Goal: Transaction & Acquisition: Purchase product/service

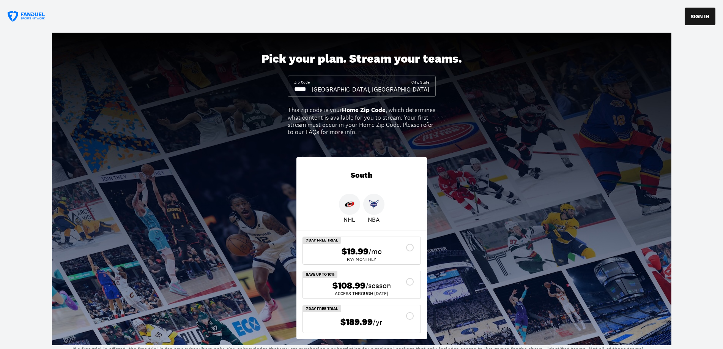
click at [312, 85] on input at bounding box center [302, 89] width 17 height 8
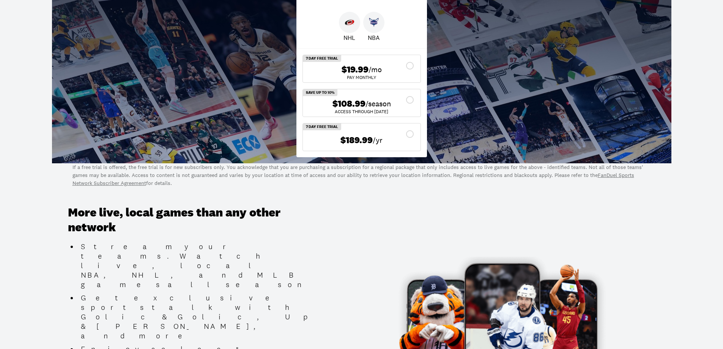
scroll to position [114, 0]
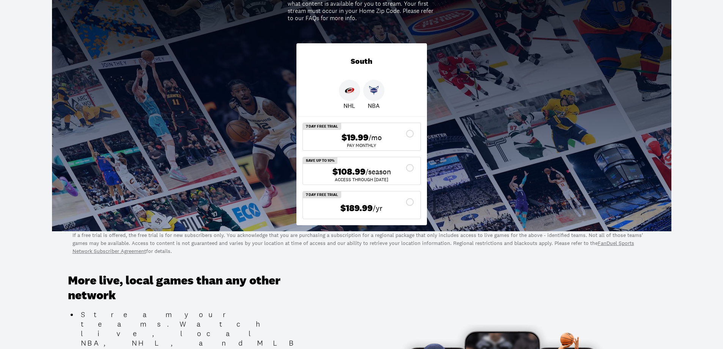
type input "*****"
click at [411, 169] on div "$108.99 /season" at bounding box center [362, 171] width 106 height 11
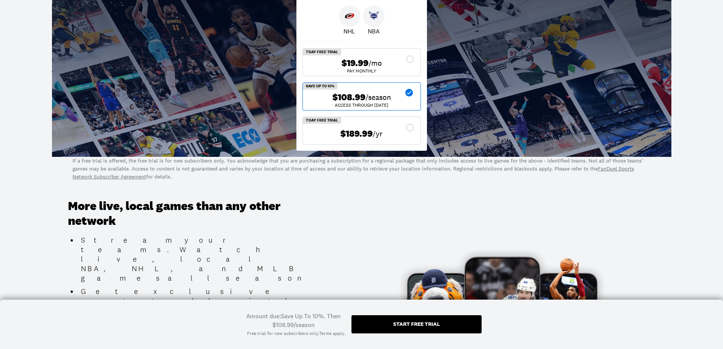
scroll to position [152, 0]
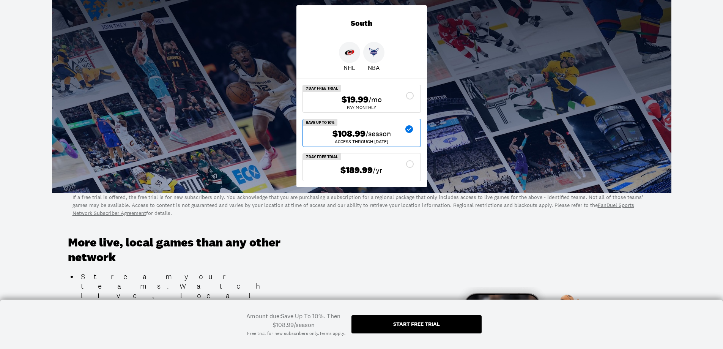
click at [427, 325] on div "Start free trial" at bounding box center [416, 323] width 47 height 5
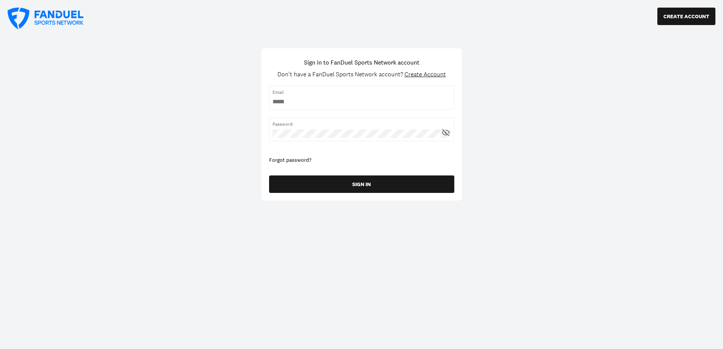
type input "**********"
click at [273, 106] on div at bounding box center [273, 106] width 0 height 0
click at [328, 98] on input "username" at bounding box center [362, 102] width 178 height 8
drag, startPoint x: 383, startPoint y: 97, endPoint x: 210, endPoint y: 97, distance: 173.1
click at [210, 97] on div "CREATE ACCOUNT Sign in to FanDuel Sports Network account Don't have a FanDuel S…" at bounding box center [361, 174] width 723 height 349
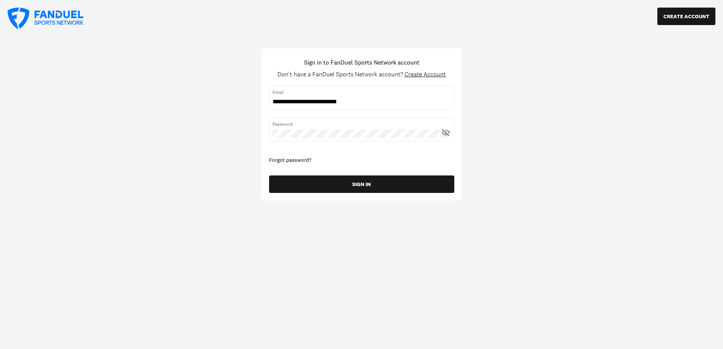
click at [431, 75] on span "Create Account" at bounding box center [425, 74] width 41 height 8
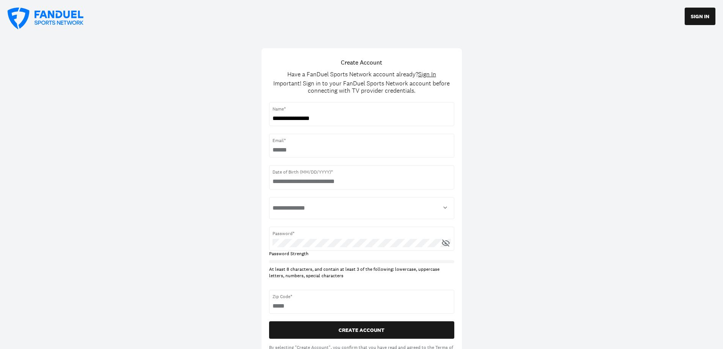
type input "**********"
select select "****"
click at [614, 183] on div "**********" at bounding box center [361, 189] width 723 height 378
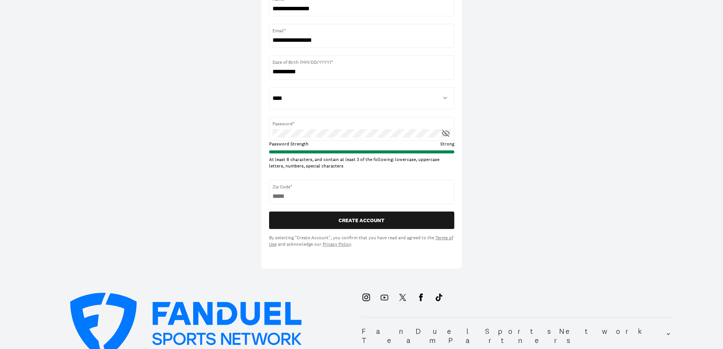
scroll to position [114, 0]
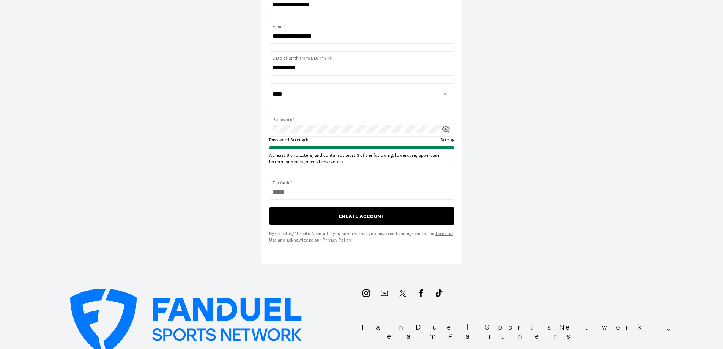
click at [352, 215] on button "CREATE ACCOUNT" at bounding box center [361, 215] width 185 height 17
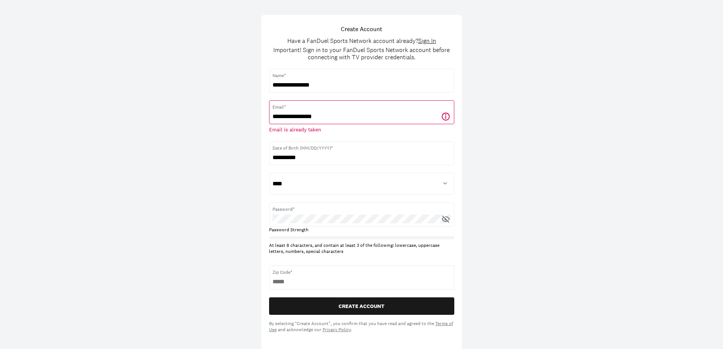
scroll to position [0, 0]
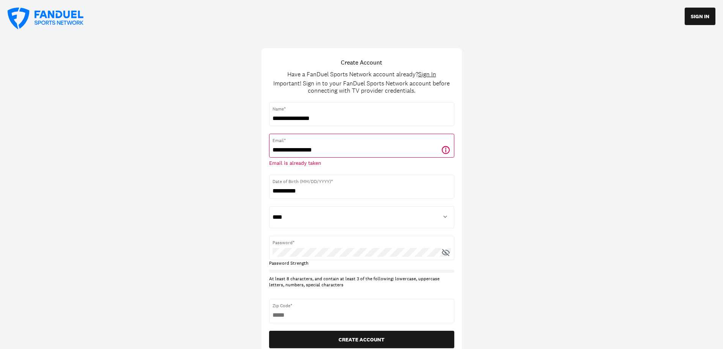
click at [55, 23] on icon at bounding box center [46, 19] width 76 height 22
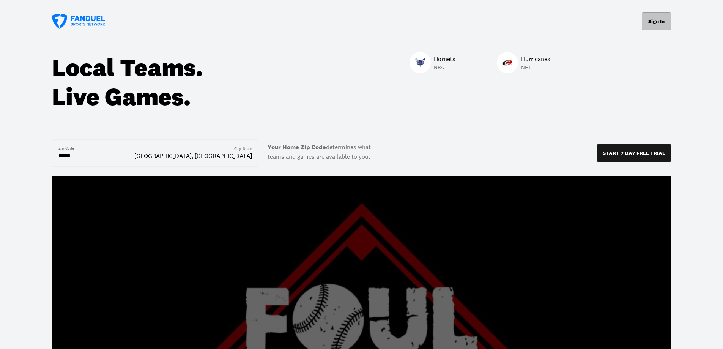
click at [665, 29] on button "Sign In" at bounding box center [656, 21] width 29 height 18
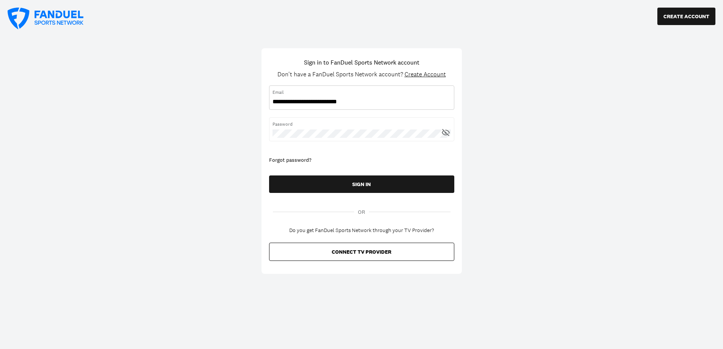
click at [449, 102] on input "username" at bounding box center [362, 102] width 178 height 8
click at [416, 95] on span "Email" at bounding box center [362, 92] width 178 height 7
drag, startPoint x: 376, startPoint y: 100, endPoint x: 158, endPoint y: 101, distance: 218.2
click at [158, 101] on div "CREATE ACCOUNT Sign in to FanDuel Sports Network account Don't have a FanDuel S…" at bounding box center [361, 174] width 723 height 349
type input "**********"
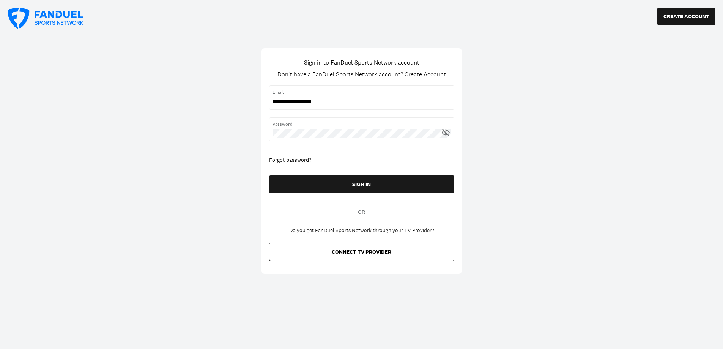
click at [275, 159] on div "Forgot password?" at bounding box center [361, 160] width 185 height 8
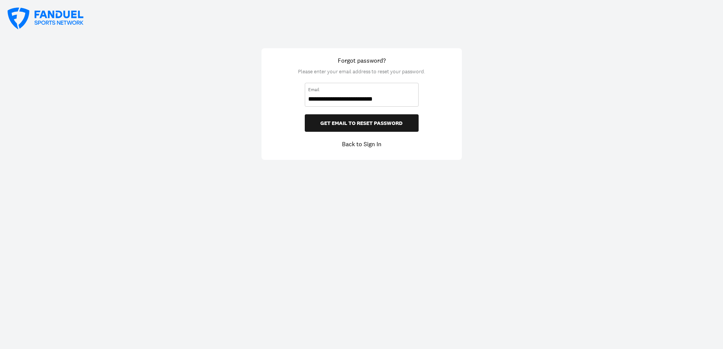
drag, startPoint x: 398, startPoint y: 98, endPoint x: 150, endPoint y: 50, distance: 252.7
click at [150, 50] on div "**********" at bounding box center [361, 174] width 723 height 349
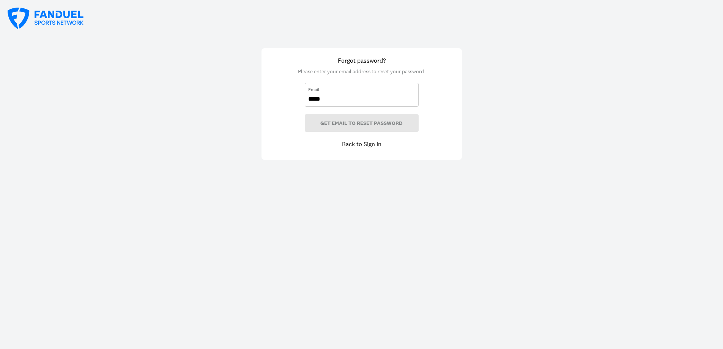
type input "**********"
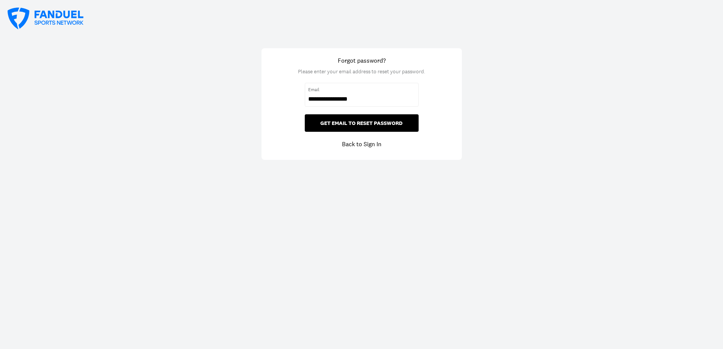
click at [358, 122] on button "GET EMAIL TO RESET PASSWORD" at bounding box center [362, 122] width 114 height 17
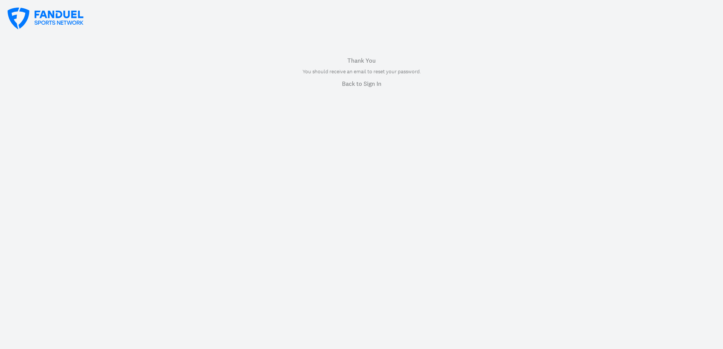
click at [358, 84] on link "Back to Sign In" at bounding box center [361, 83] width 39 height 9
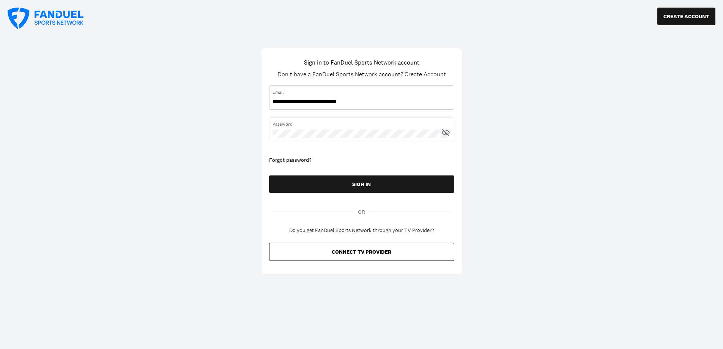
drag, startPoint x: 388, startPoint y: 101, endPoint x: 153, endPoint y: 84, distance: 235.9
click at [153, 84] on div "CREATE ACCOUNT Sign in to FanDuel Sports Network account Don't have a FanDuel S…" at bounding box center [361, 174] width 723 height 349
type input "**********"
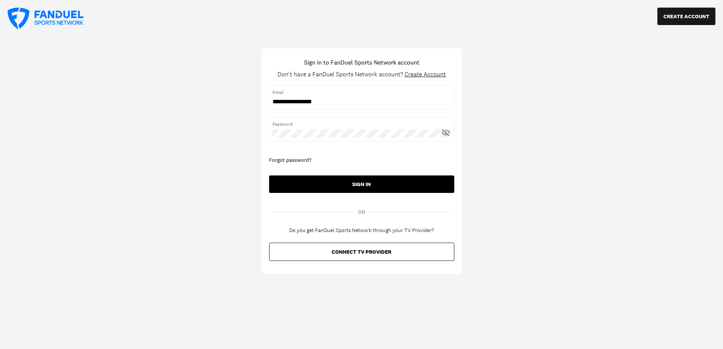
click at [346, 184] on button "SIGN IN" at bounding box center [361, 183] width 185 height 17
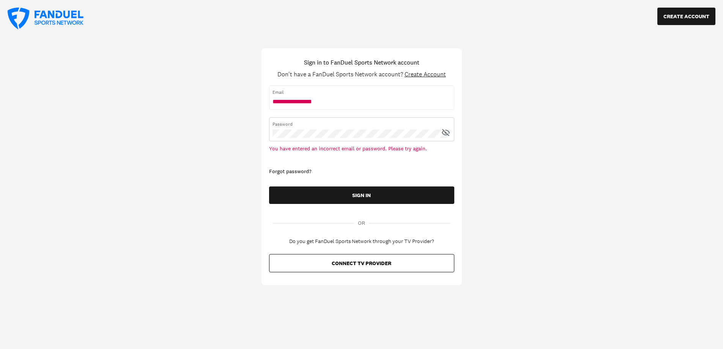
click at [209, 123] on div "CREATE ACCOUNT Sign in to FanDuel Sports Network account Don't have a FanDuel S…" at bounding box center [361, 174] width 723 height 349
click at [269, 186] on button "SIGN IN" at bounding box center [361, 194] width 185 height 17
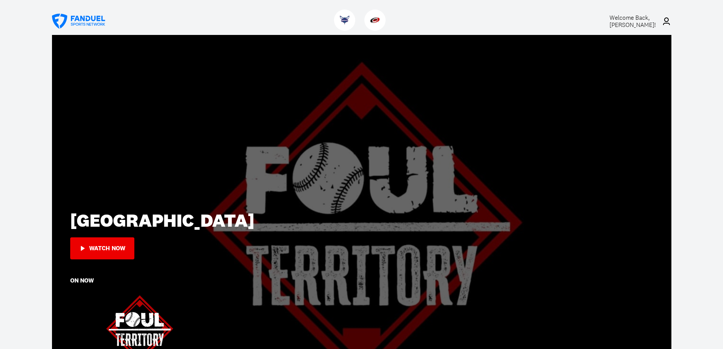
click at [627, 17] on span "Welcome Back, [PERSON_NAME] !" at bounding box center [633, 21] width 46 height 15
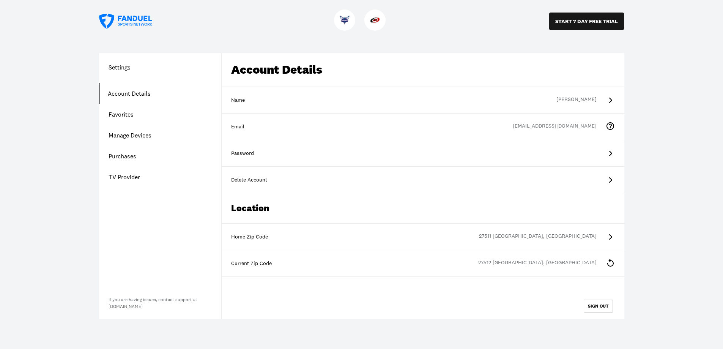
click at [128, 158] on link "Purchases" at bounding box center [160, 156] width 122 height 21
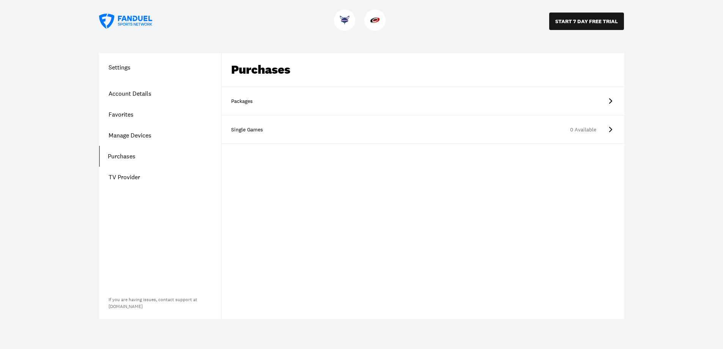
click at [544, 100] on link "Packages" at bounding box center [423, 101] width 403 height 28
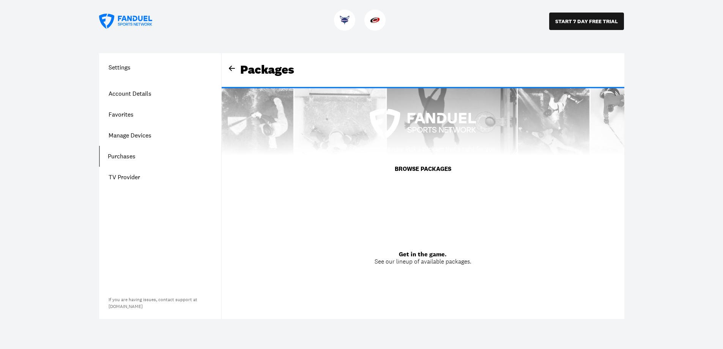
click at [407, 169] on button "BROWSE PACKAGES" at bounding box center [423, 168] width 75 height 21
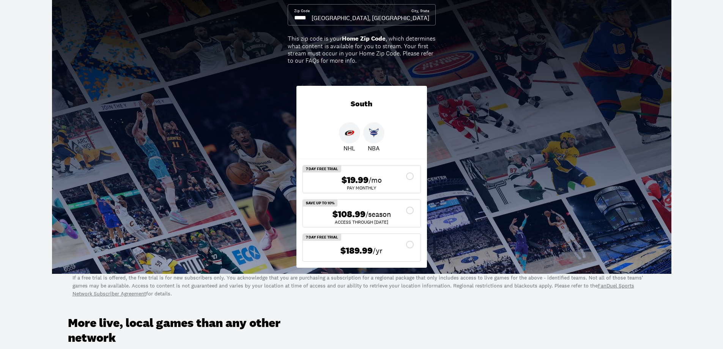
scroll to position [76, 0]
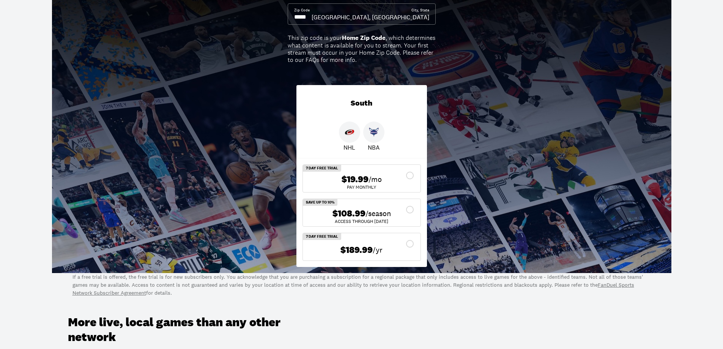
click at [408, 206] on icon at bounding box center [409, 209] width 9 height 9
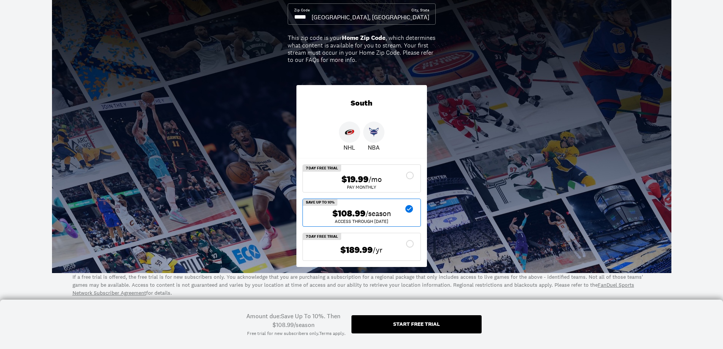
scroll to position [190, 0]
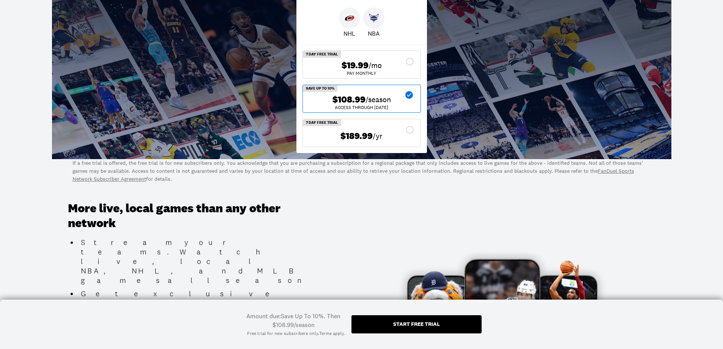
click at [388, 329] on div "Start free trial" at bounding box center [416, 324] width 130 height 18
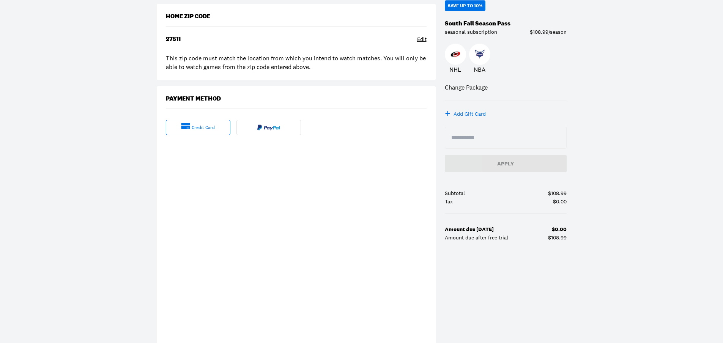
scroll to position [114, 0]
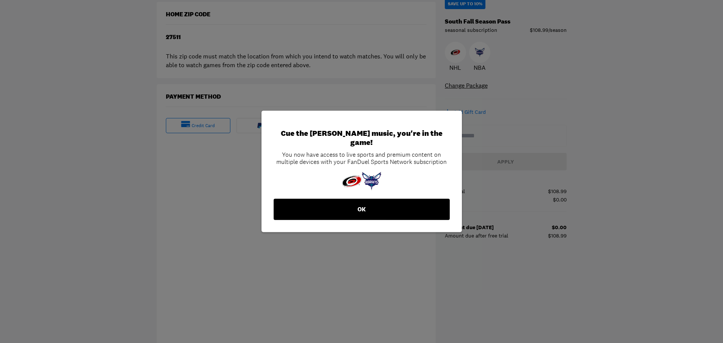
click at [381, 208] on button "OK" at bounding box center [362, 209] width 176 height 21
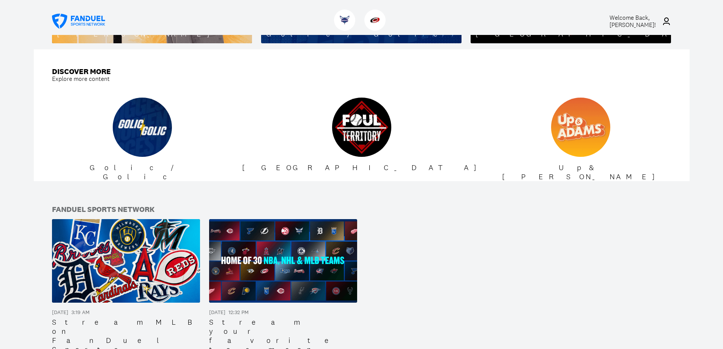
scroll to position [567, 0]
